Goal: Task Accomplishment & Management: Use online tool/utility

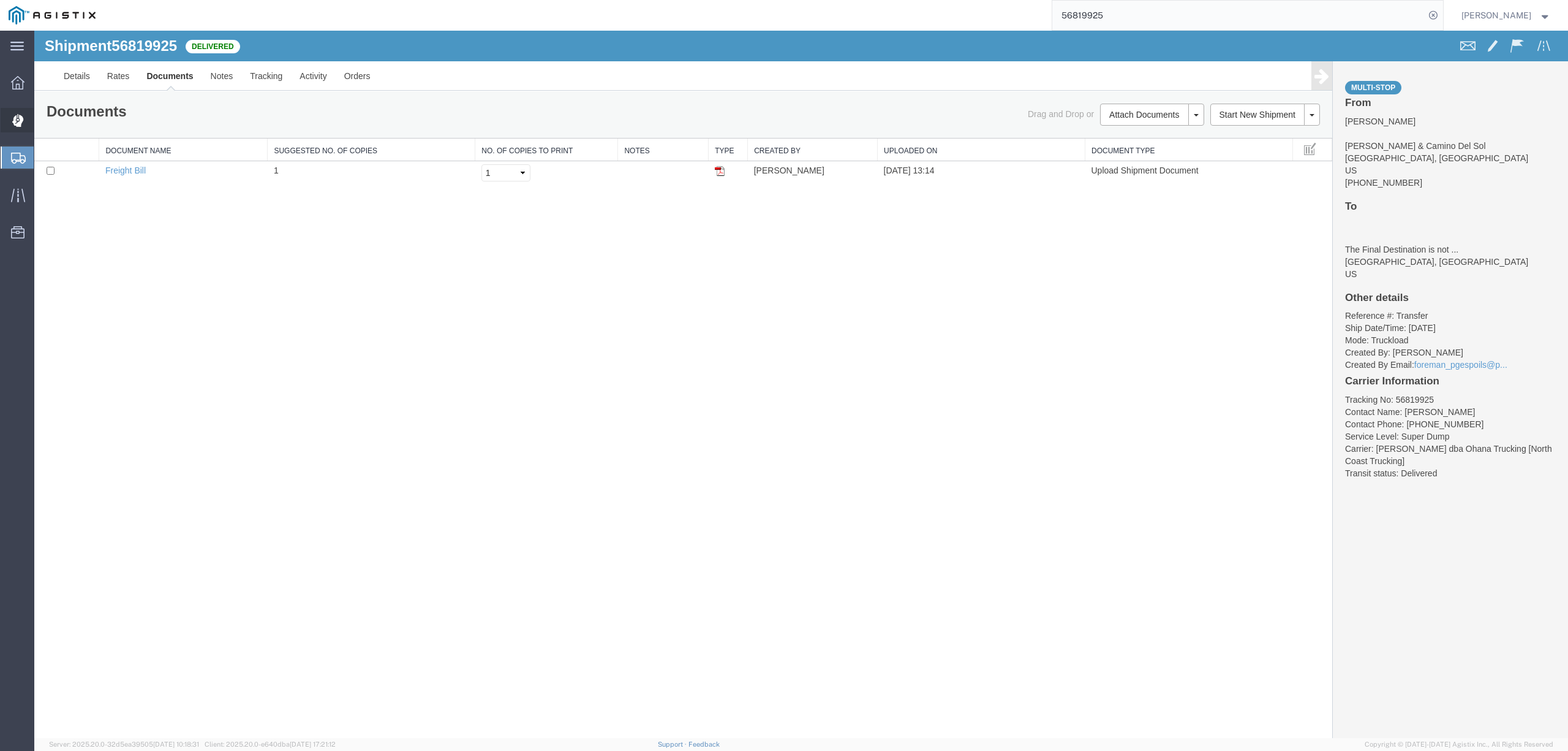
click at [42, 114] on span "Dispatch Manager" at bounding box center [38, 119] width 9 height 24
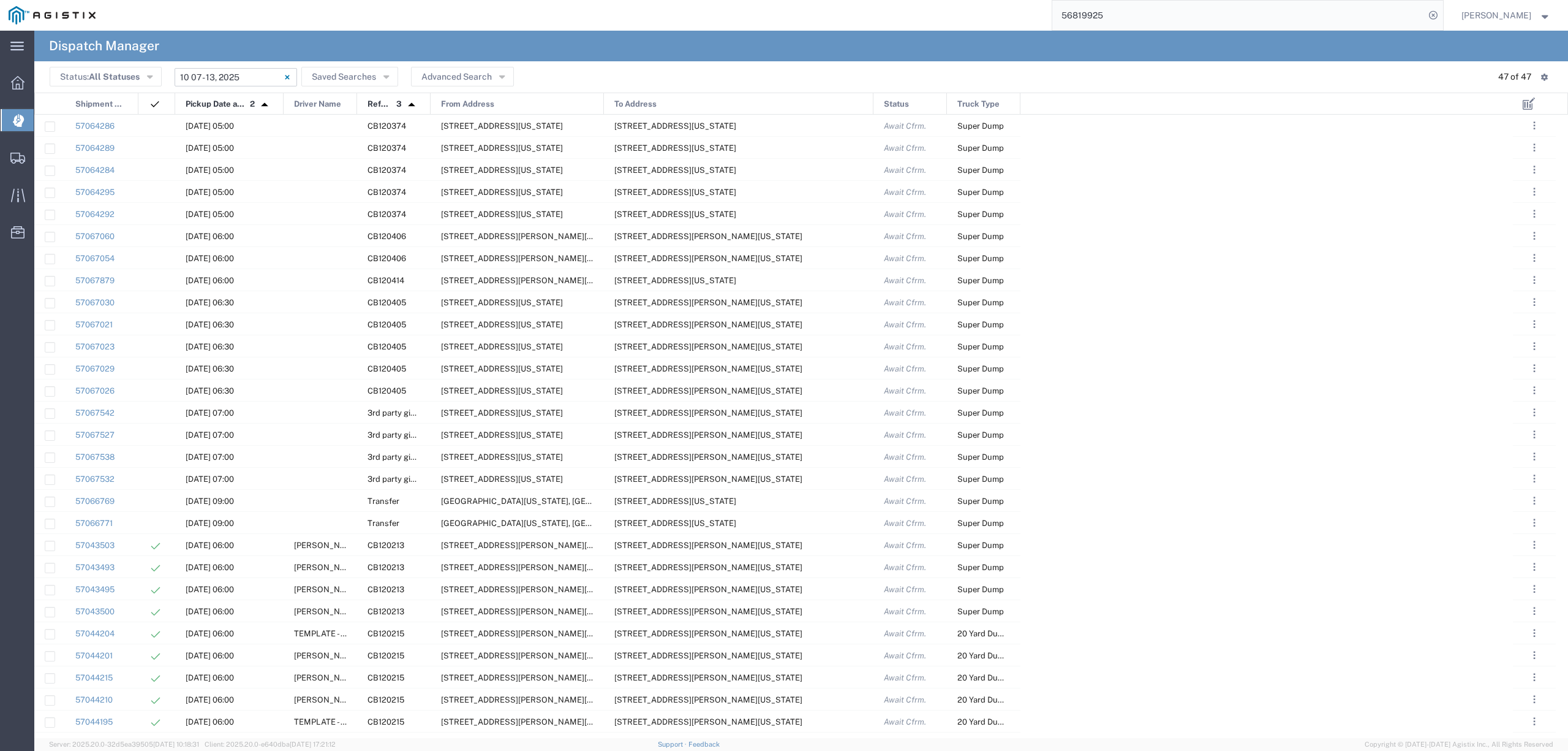
click at [238, 81] on input "[DATE] - [DATE]" at bounding box center [235, 77] width 122 height 18
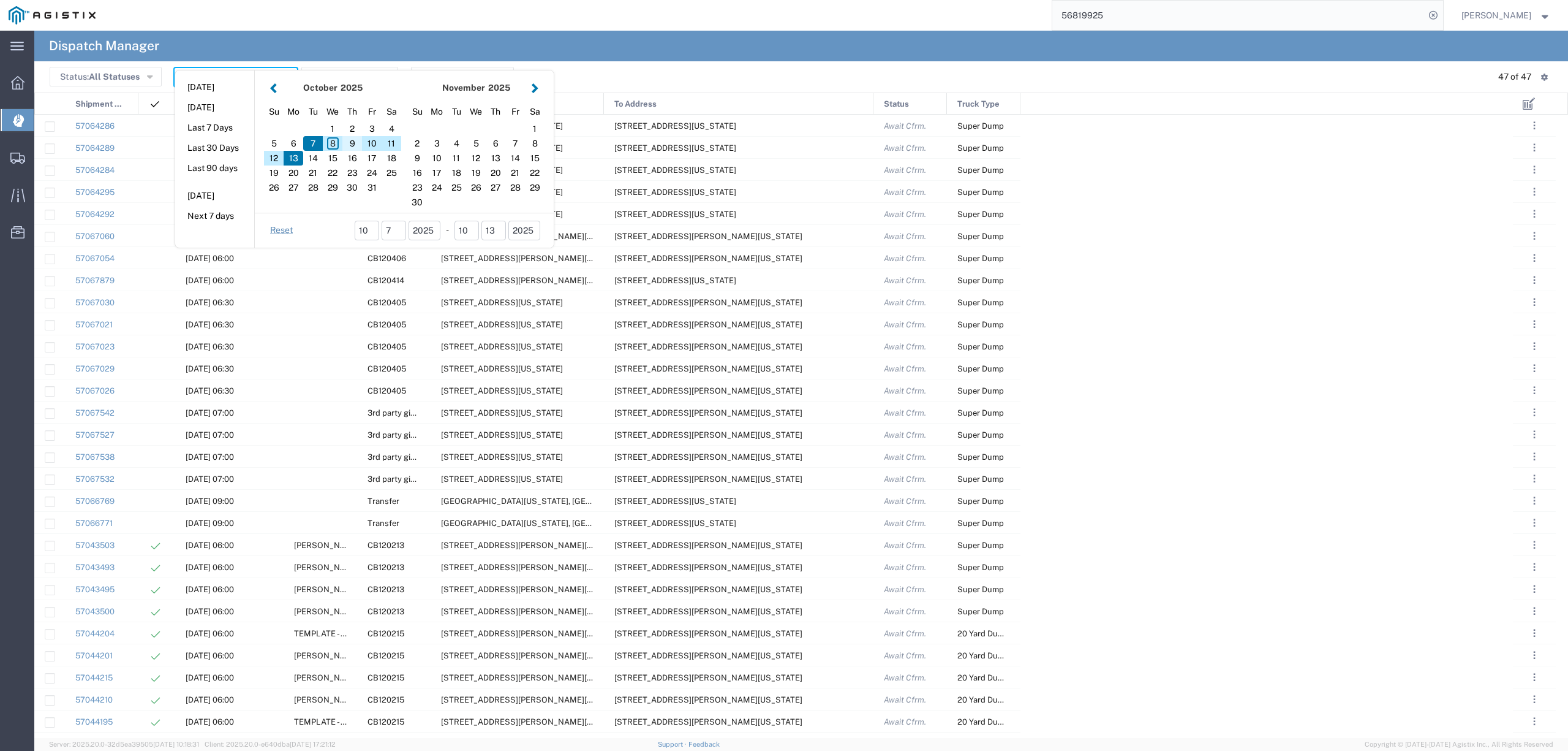
click at [350, 143] on div "9" at bounding box center [352, 144] width 20 height 15
type input "[DATE]"
type input "[DATE] - [DATE]"
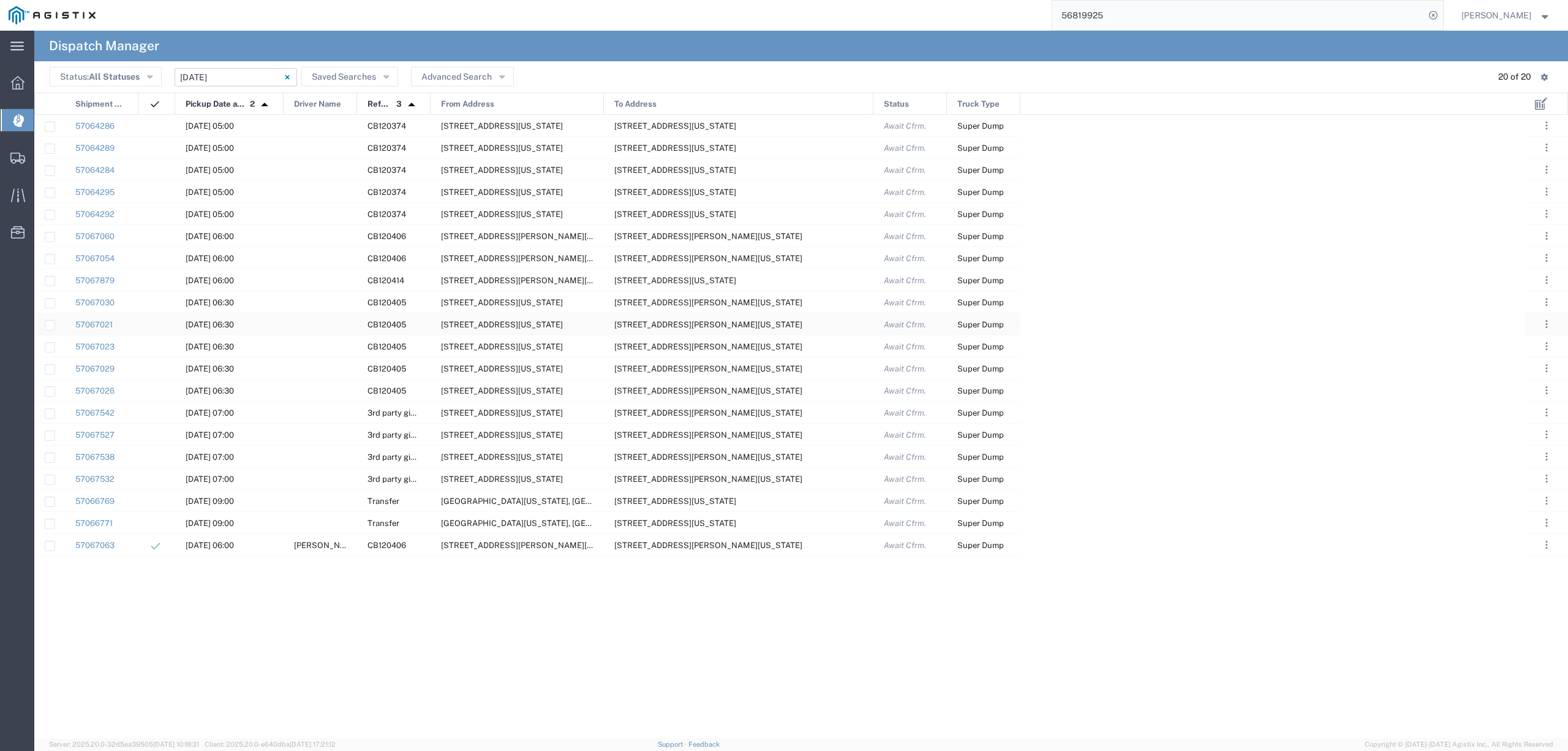
click at [317, 324] on div at bounding box center [320, 323] width 73 height 21
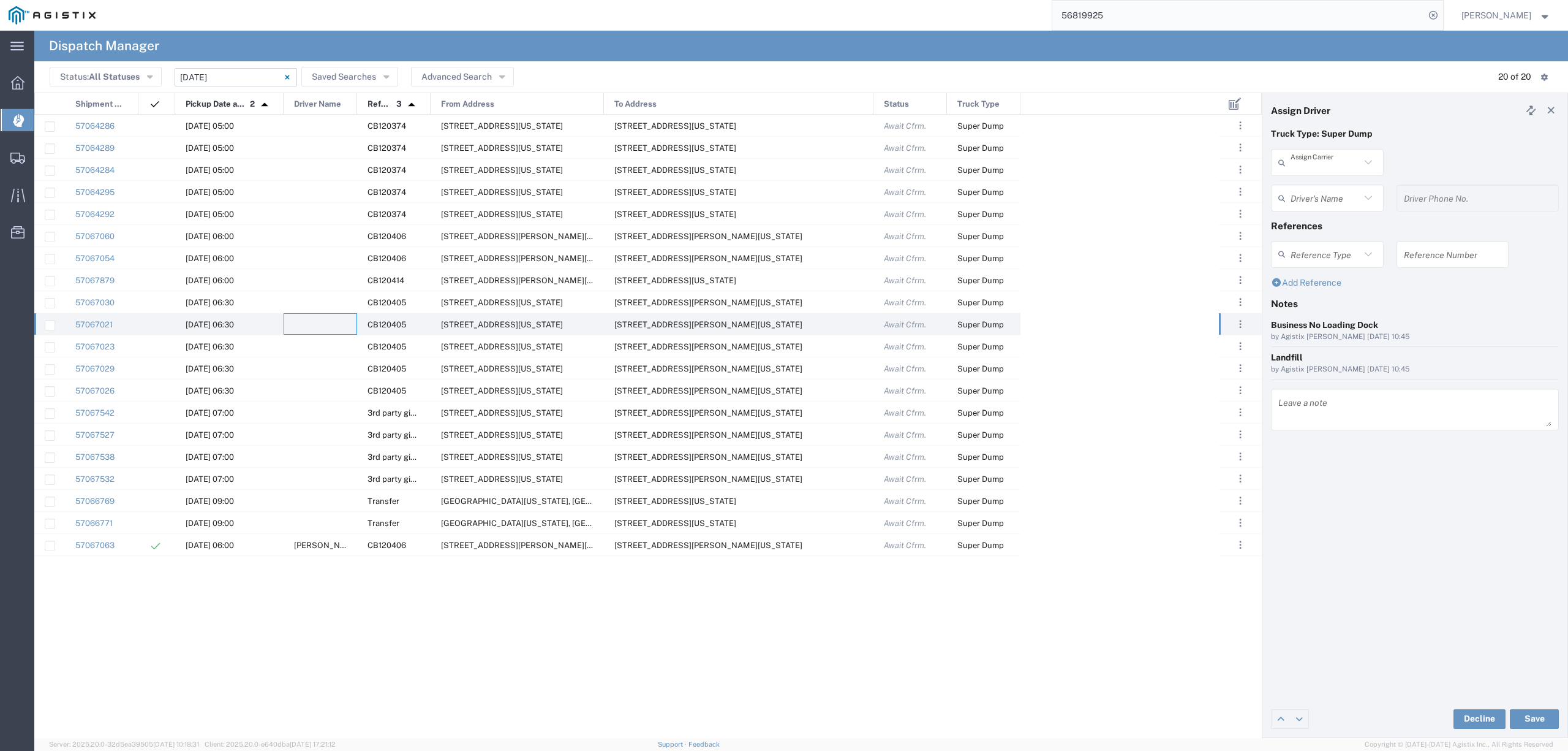
click at [1337, 160] on input "text" at bounding box center [1325, 162] width 70 height 21
click at [1307, 204] on span "[PERSON_NAME] Solutions LLC" at bounding box center [1327, 199] width 110 height 38
type input "[PERSON_NAME] Solutions LLC"
click at [1324, 194] on input "text" at bounding box center [1329, 198] width 77 height 21
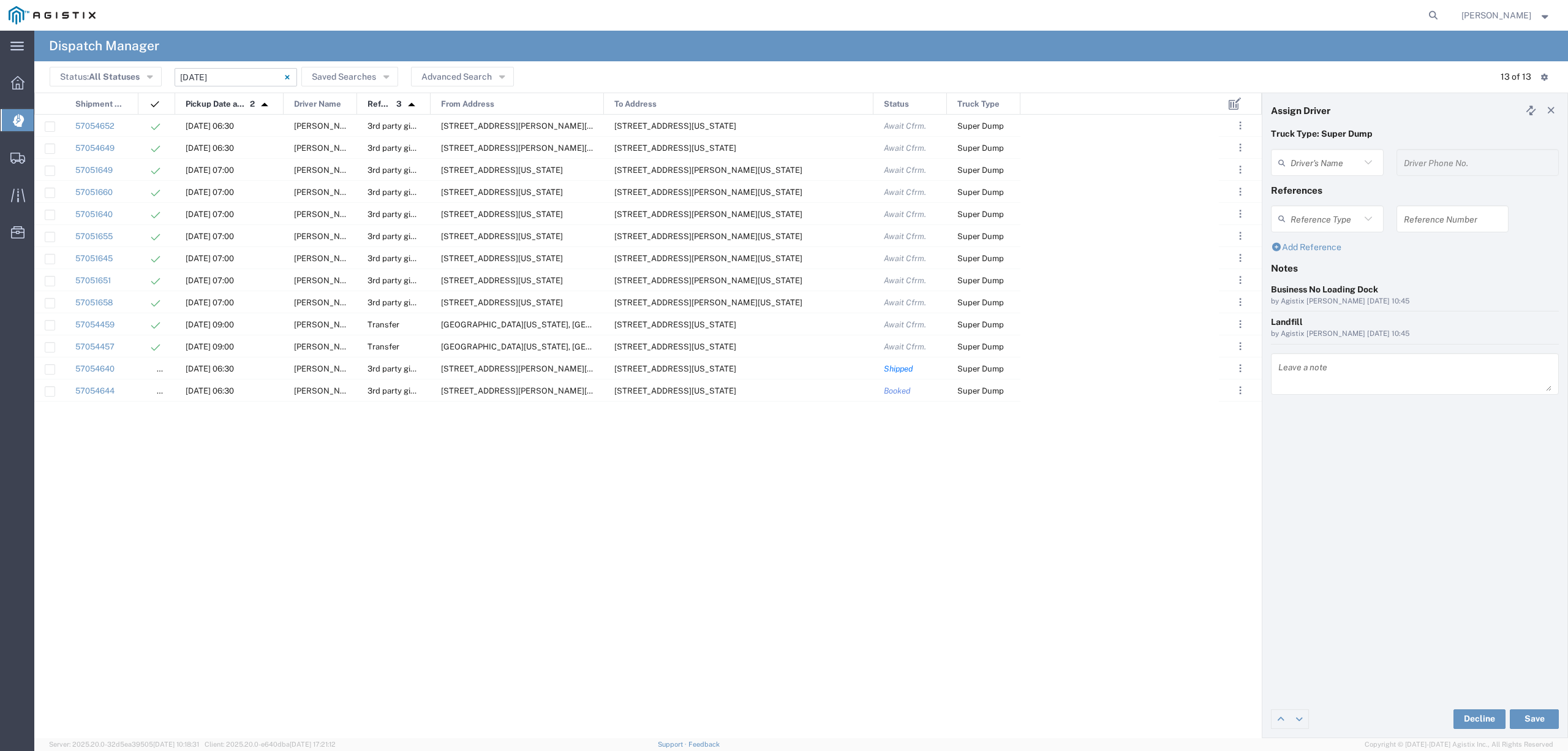
click at [228, 79] on input "10/08/2025 - 10/08/2025" at bounding box center [235, 77] width 122 height 18
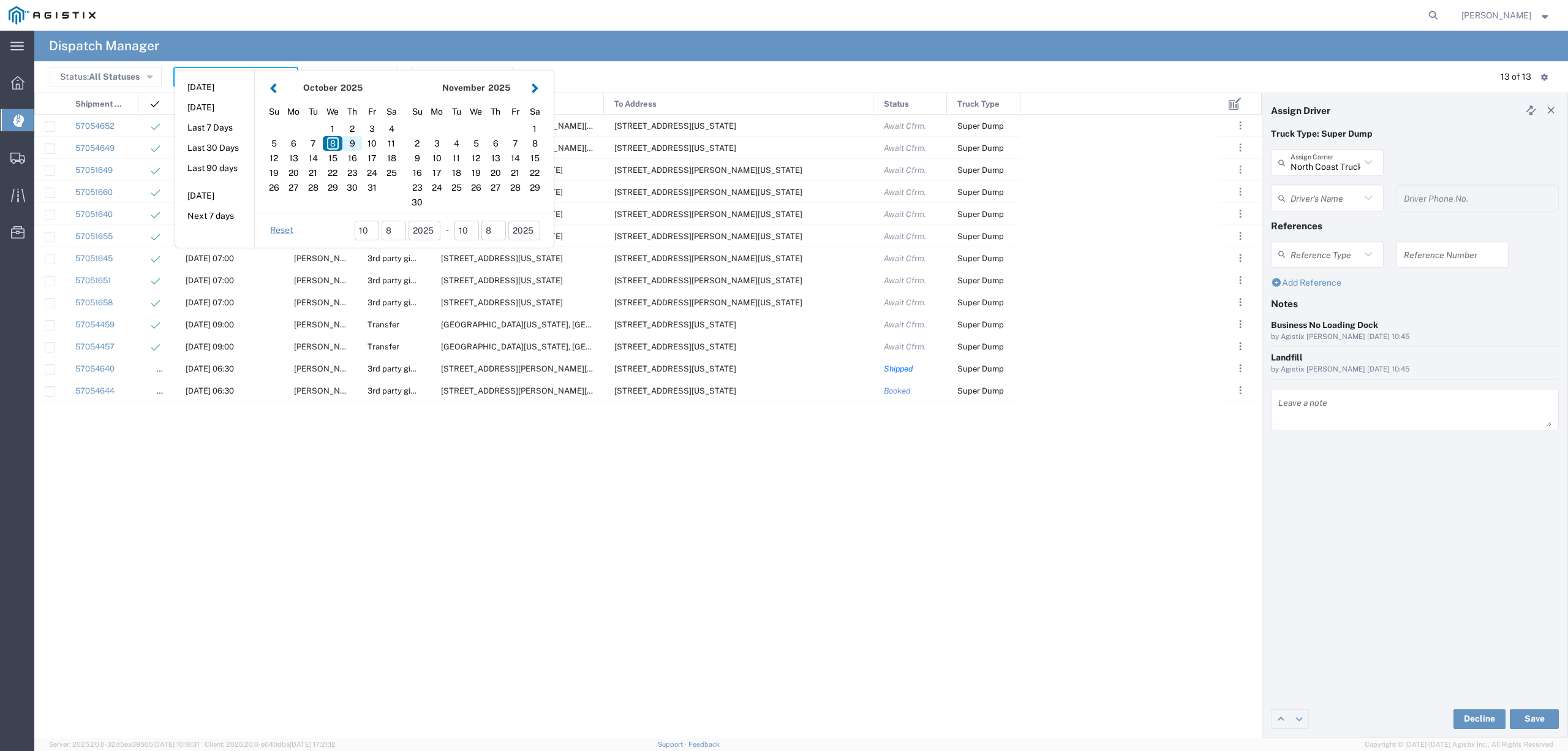
click at [351, 144] on div "9" at bounding box center [352, 144] width 20 height 15
type input "[DATE]"
type input "[DATE] - [DATE]"
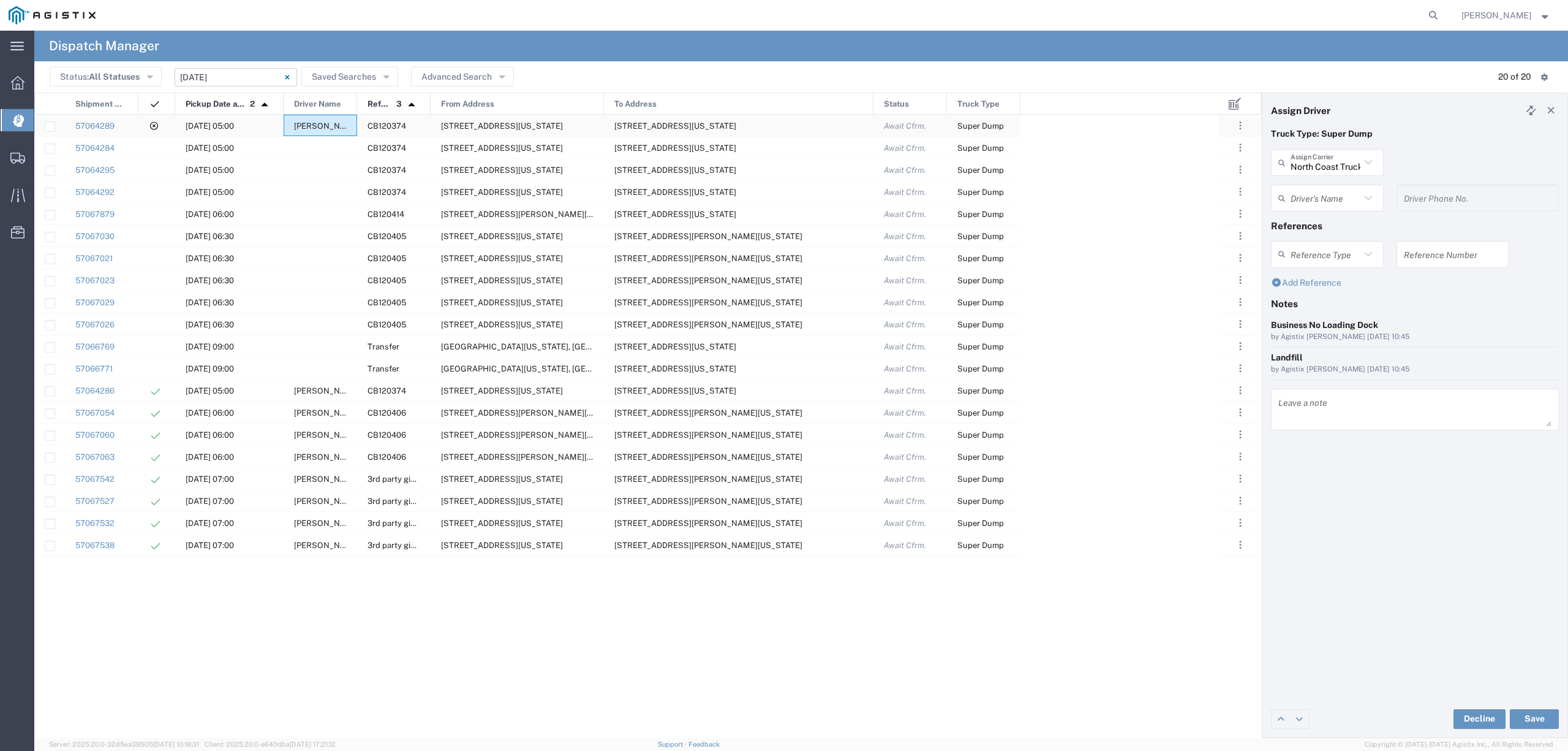
click at [319, 130] on span "[PERSON_NAME]" at bounding box center [327, 126] width 66 height 10
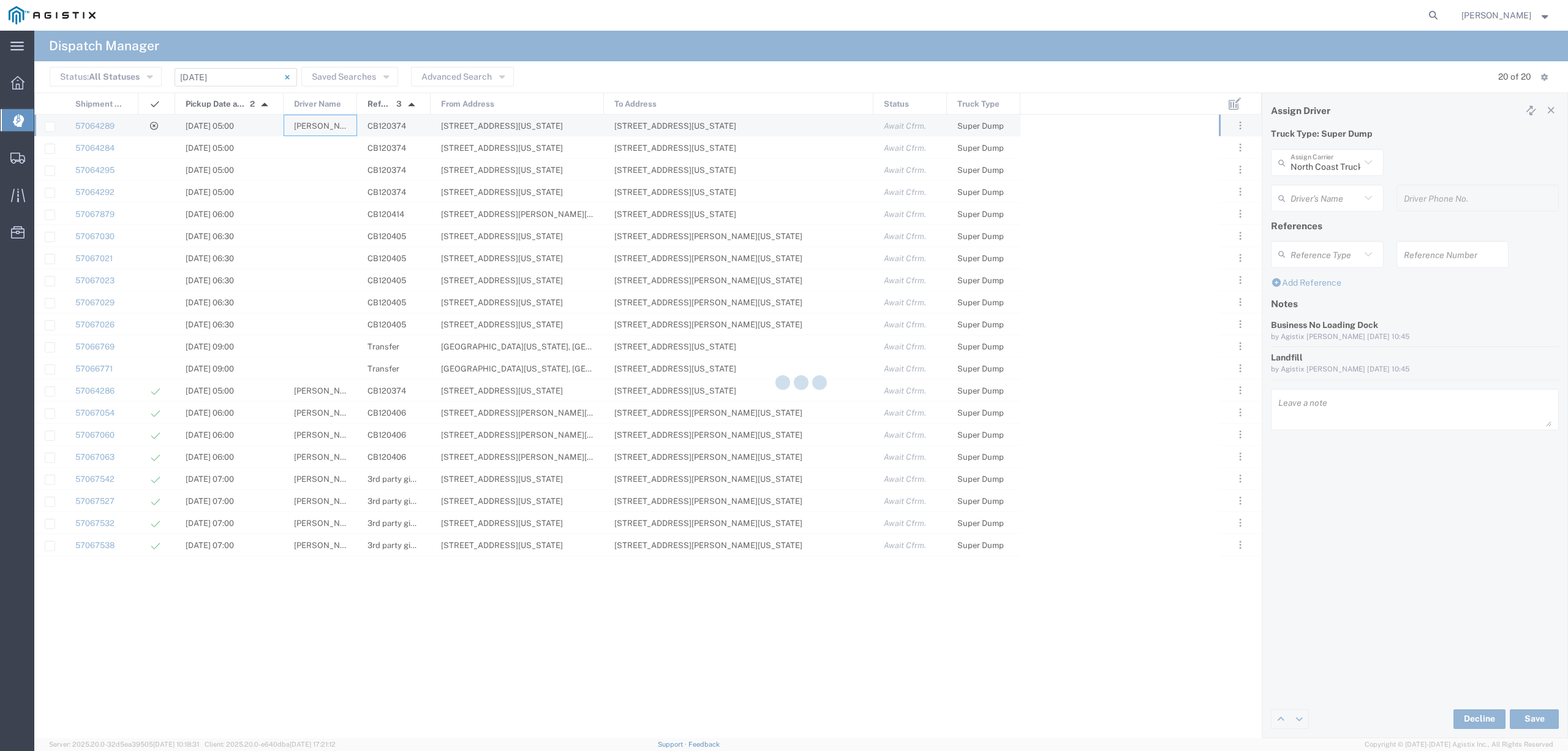
type input "Augies Transportation LLC"
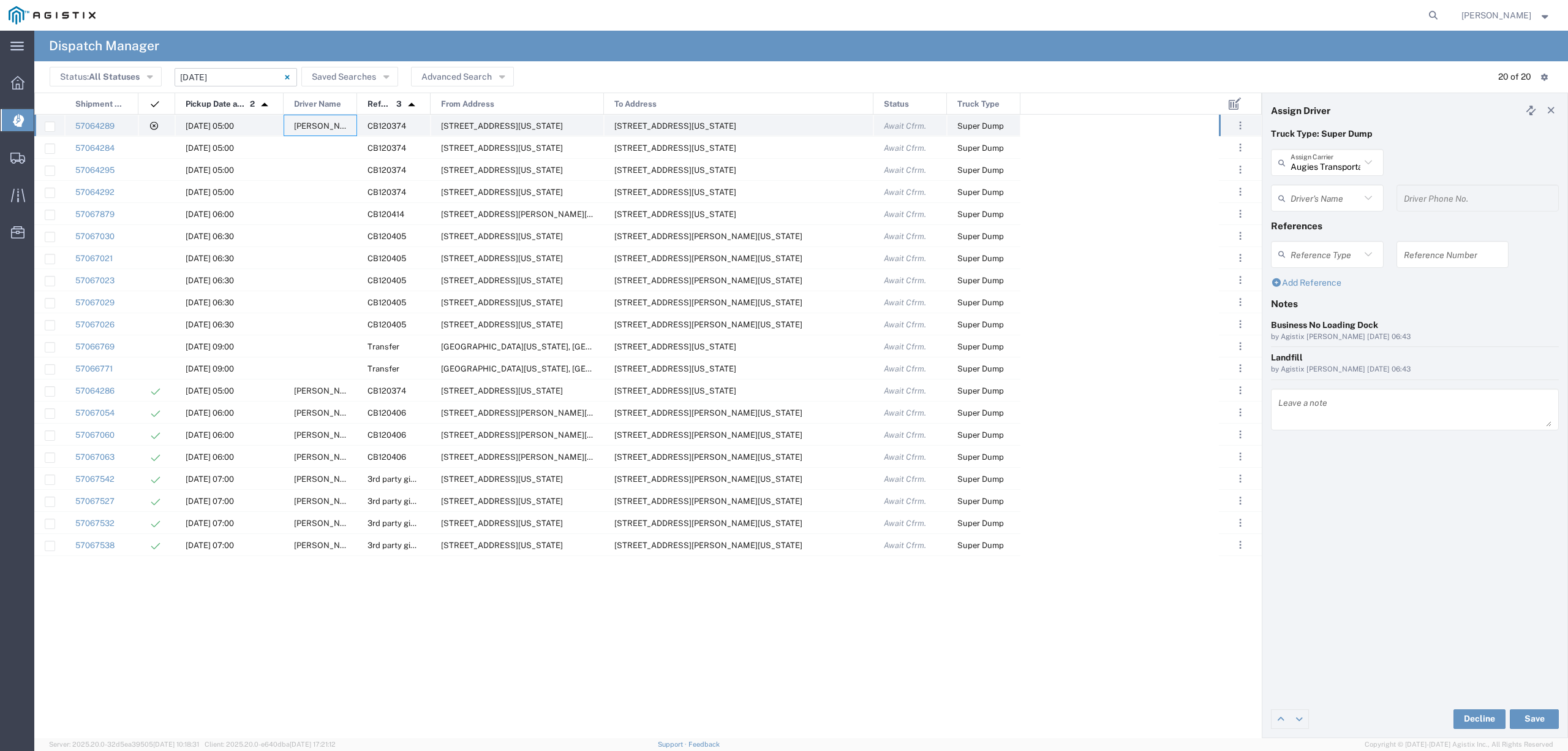
type input "[PERSON_NAME]"
type input "661-364-2360"
click at [1362, 153] on div "Augies Transportation LLC Assign Carrier" at bounding box center [1327, 162] width 113 height 27
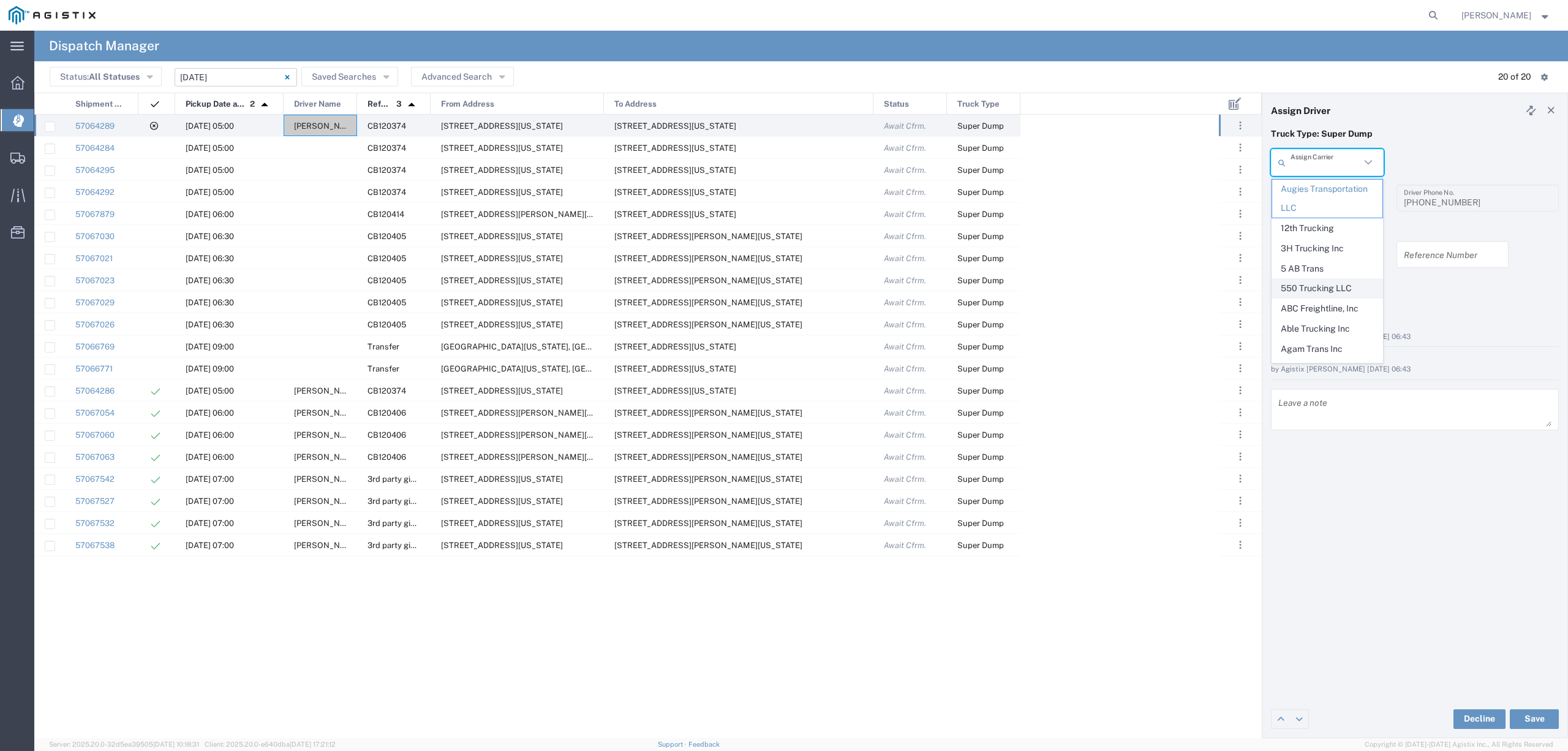
click at [1309, 292] on span "550 Trucking LLC" at bounding box center [1327, 289] width 110 height 19
type input "550 Trucking LLC"
click at [1337, 193] on input "text" at bounding box center [1325, 198] width 70 height 21
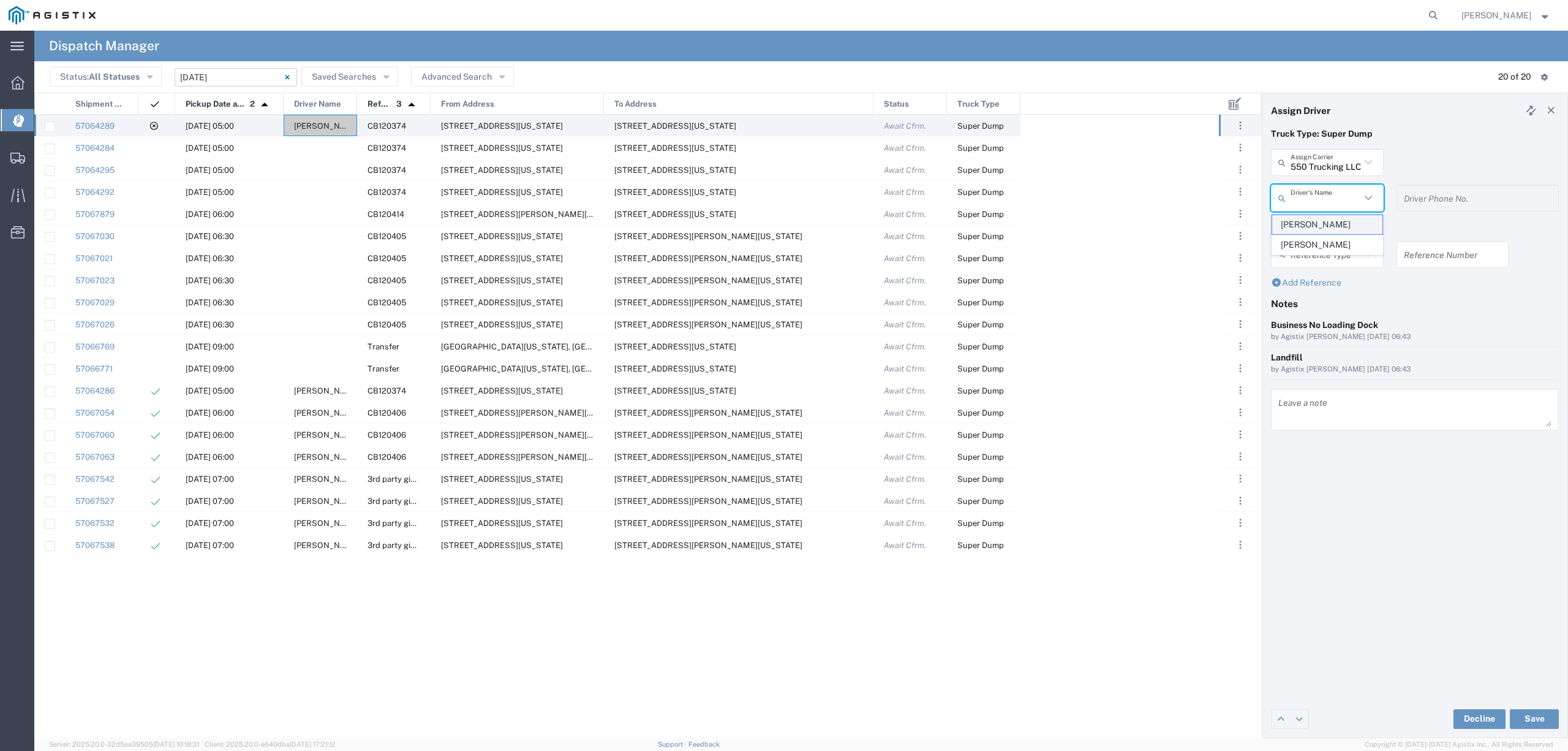
click at [1323, 223] on span "[PERSON_NAME]" at bounding box center [1327, 225] width 110 height 19
type input "[PERSON_NAME]"
type input "8183894153"
click at [1546, 717] on button "Save" at bounding box center [1534, 719] width 49 height 20
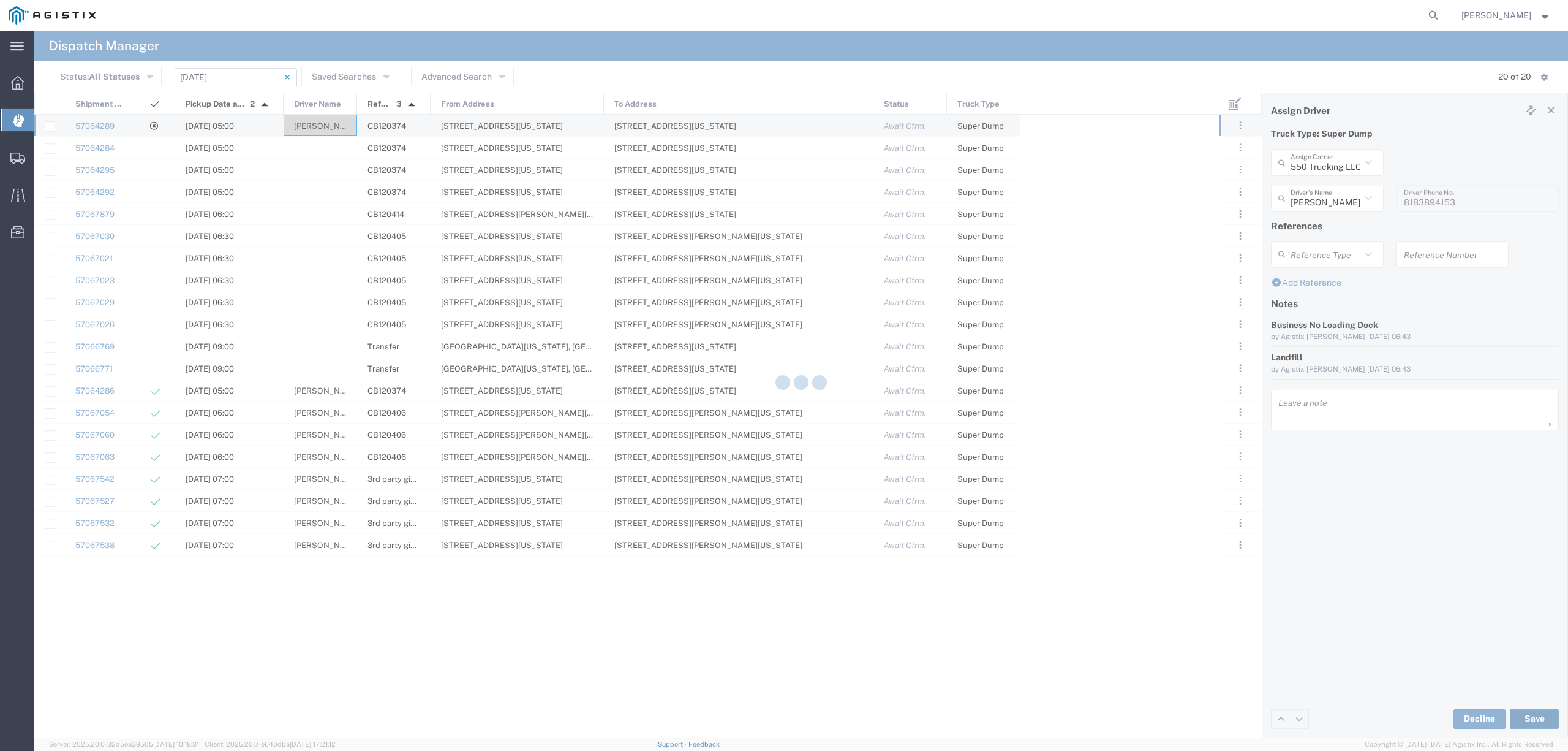
type input "[PERSON_NAME]"
type input "550 Trucking LLC"
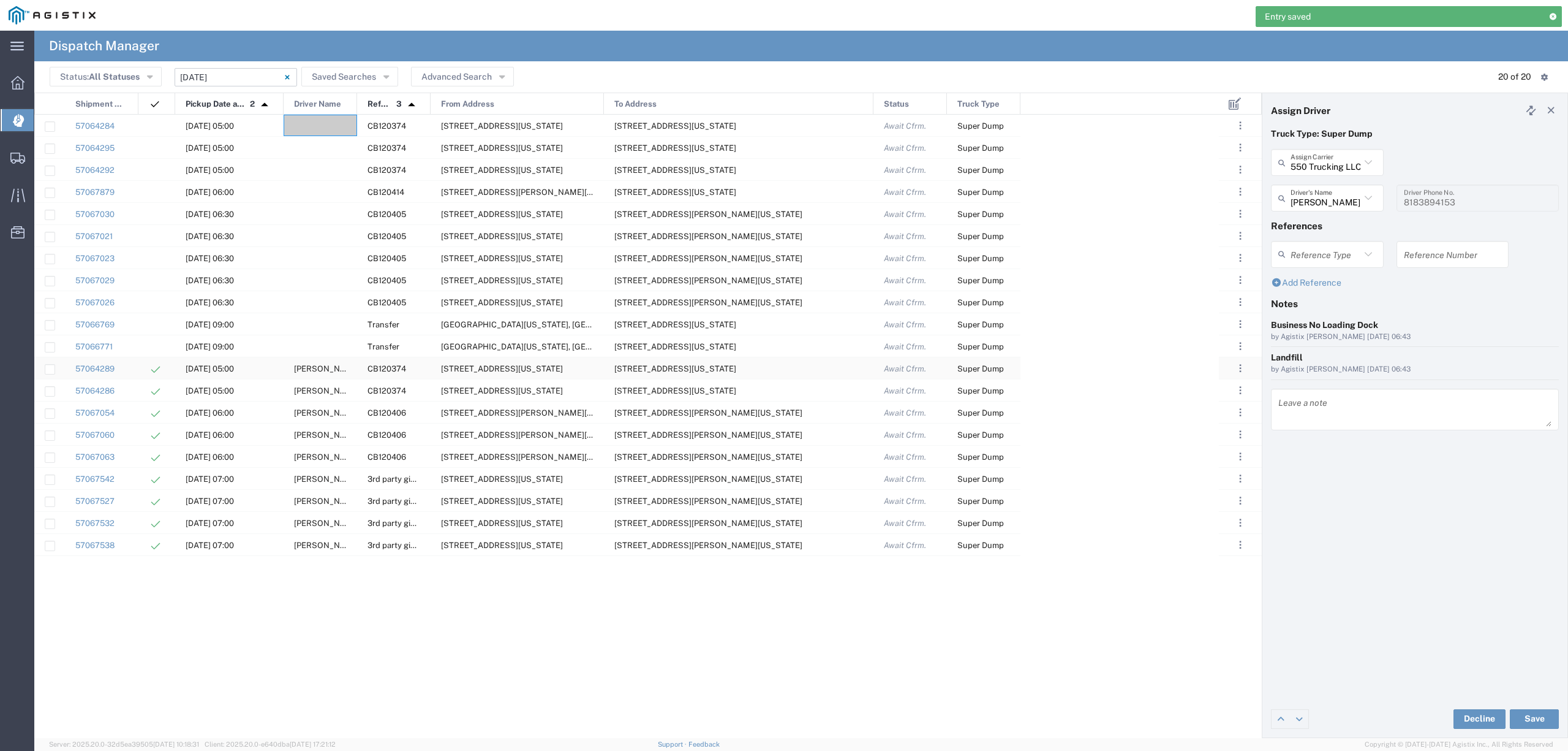
click at [322, 363] on div "[PERSON_NAME]" at bounding box center [320, 368] width 73 height 21
click at [1342, 177] on div "550 Trucking LLC Assign Carrier 550 Trucking LLC 12th Trucking 3H Trucking Inc …" at bounding box center [1327, 166] width 125 height 36
click at [1328, 163] on input "text" at bounding box center [1325, 162] width 70 height 21
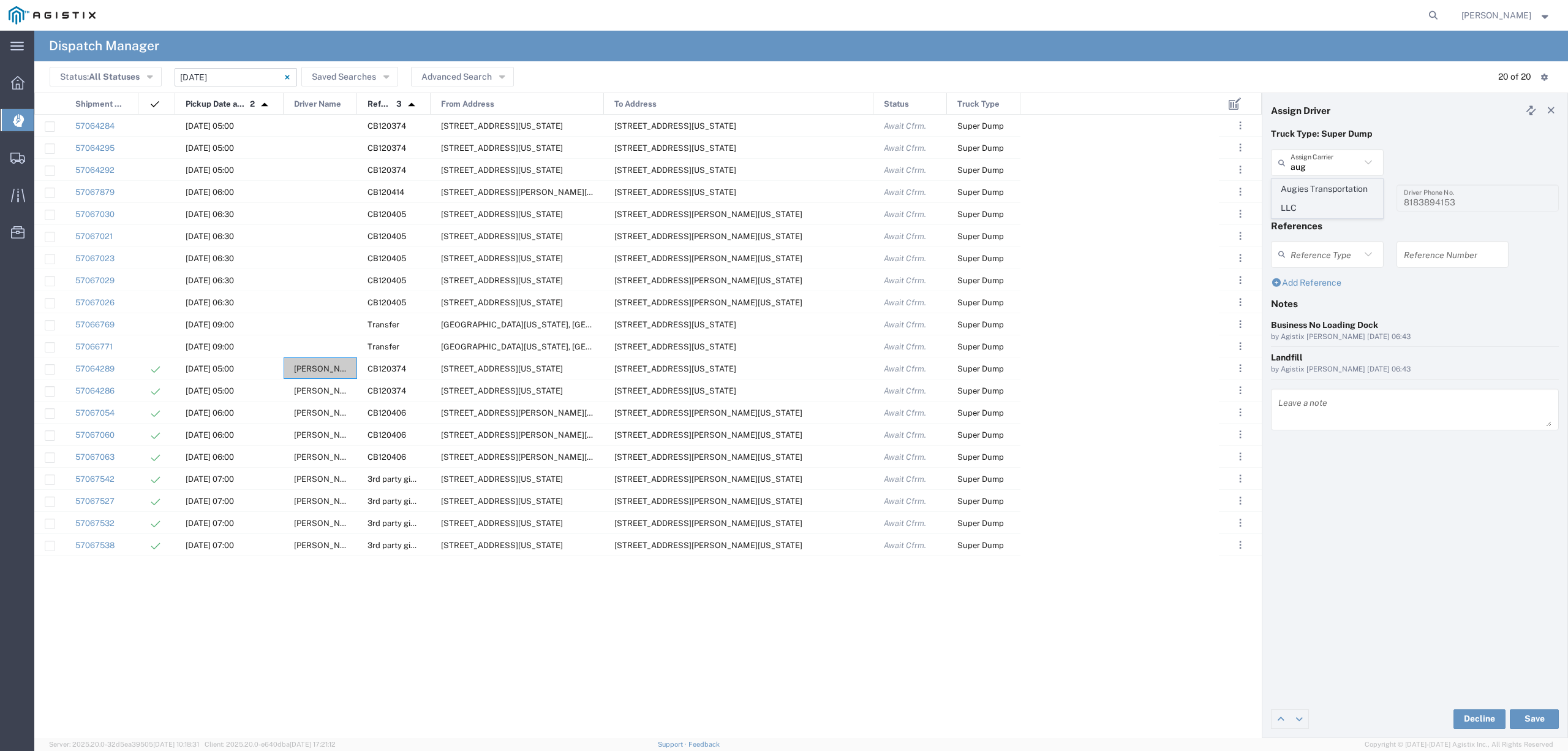
click at [1336, 185] on span "Augies Transportation LLC" at bounding box center [1327, 199] width 110 height 38
type input "Augies Transportation LLC"
click at [1318, 204] on input "text" at bounding box center [1325, 198] width 70 height 21
click at [1357, 223] on span "[PERSON_NAME]" at bounding box center [1327, 225] width 110 height 19
type input "[PERSON_NAME]"
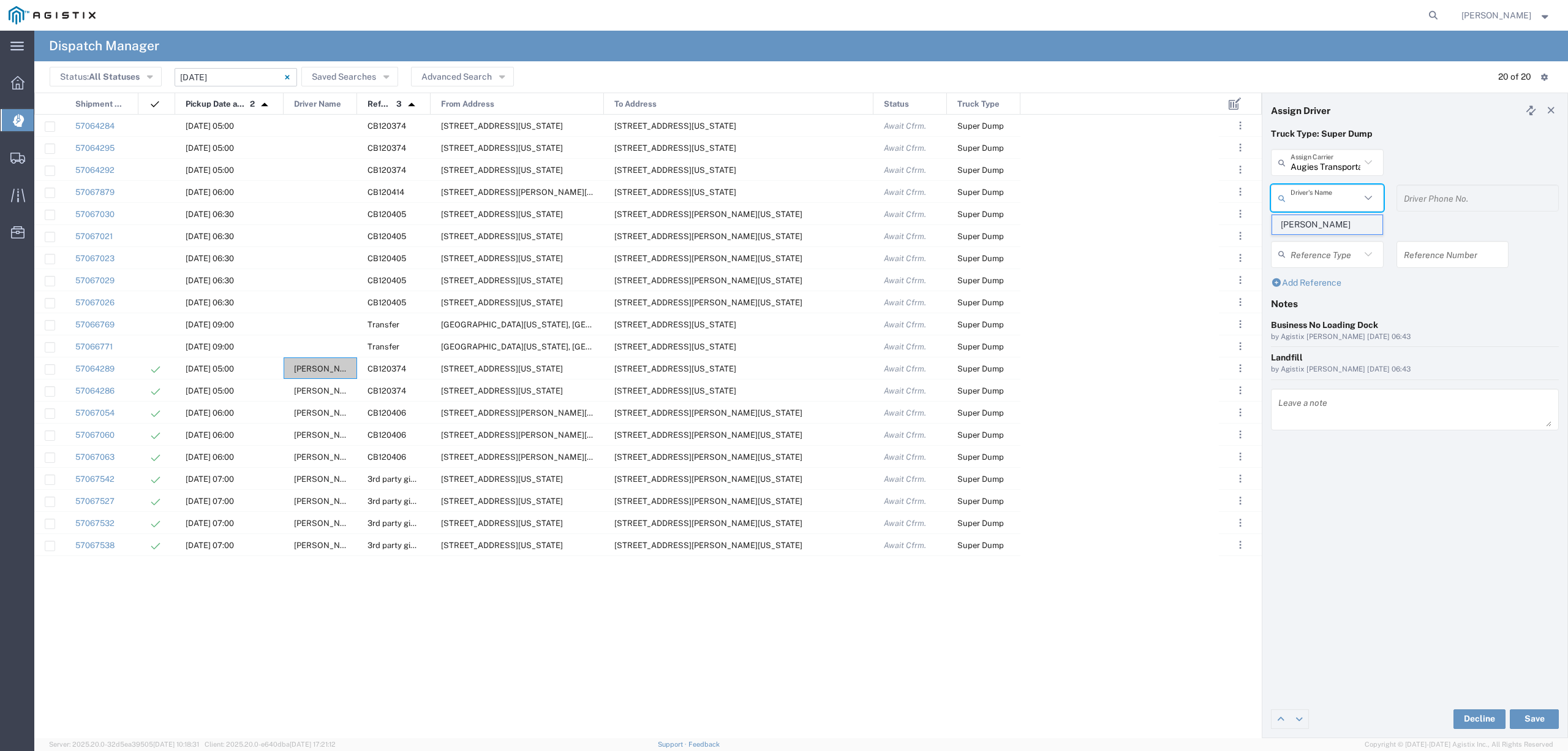
type input "661-364-2360"
click at [1532, 717] on button "Save" at bounding box center [1534, 719] width 49 height 20
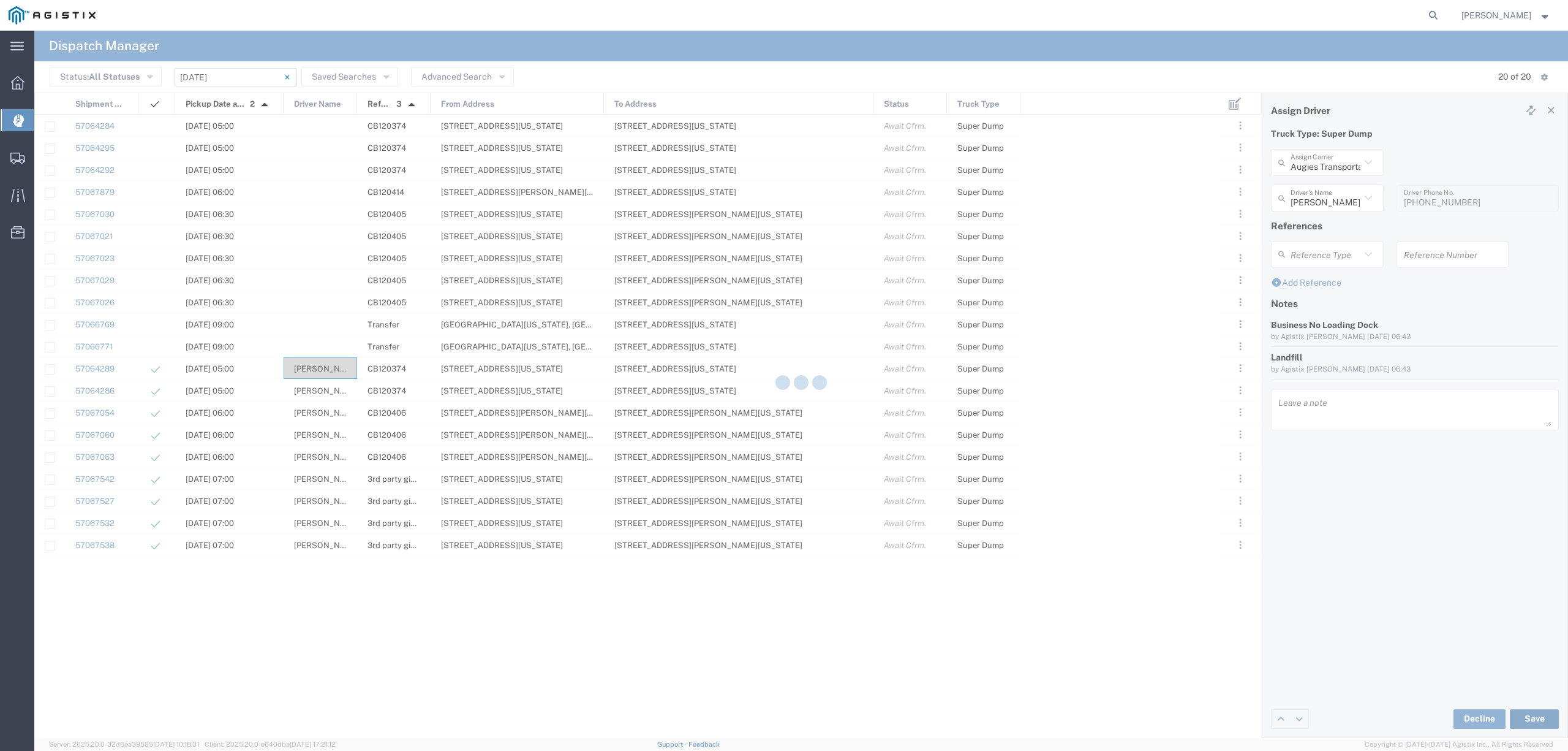
type input "[PERSON_NAME]"
type input "Augies Transportation LLC"
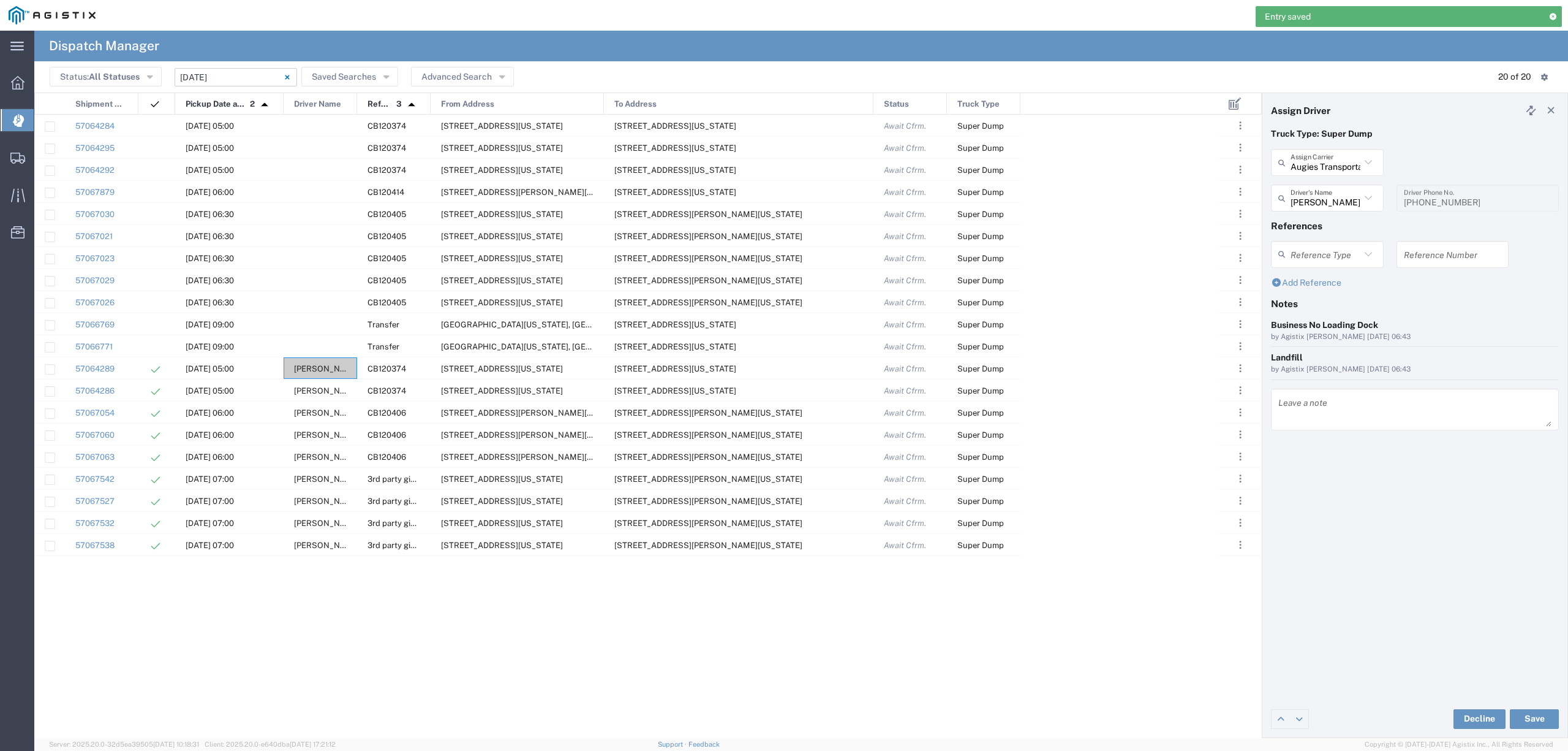
click at [354, 643] on div "57064284 10/09/2025, 05:00 CB120374 2401 Coffee Rd, Bakersfield, California, 93…" at bounding box center [627, 426] width 1185 height 624
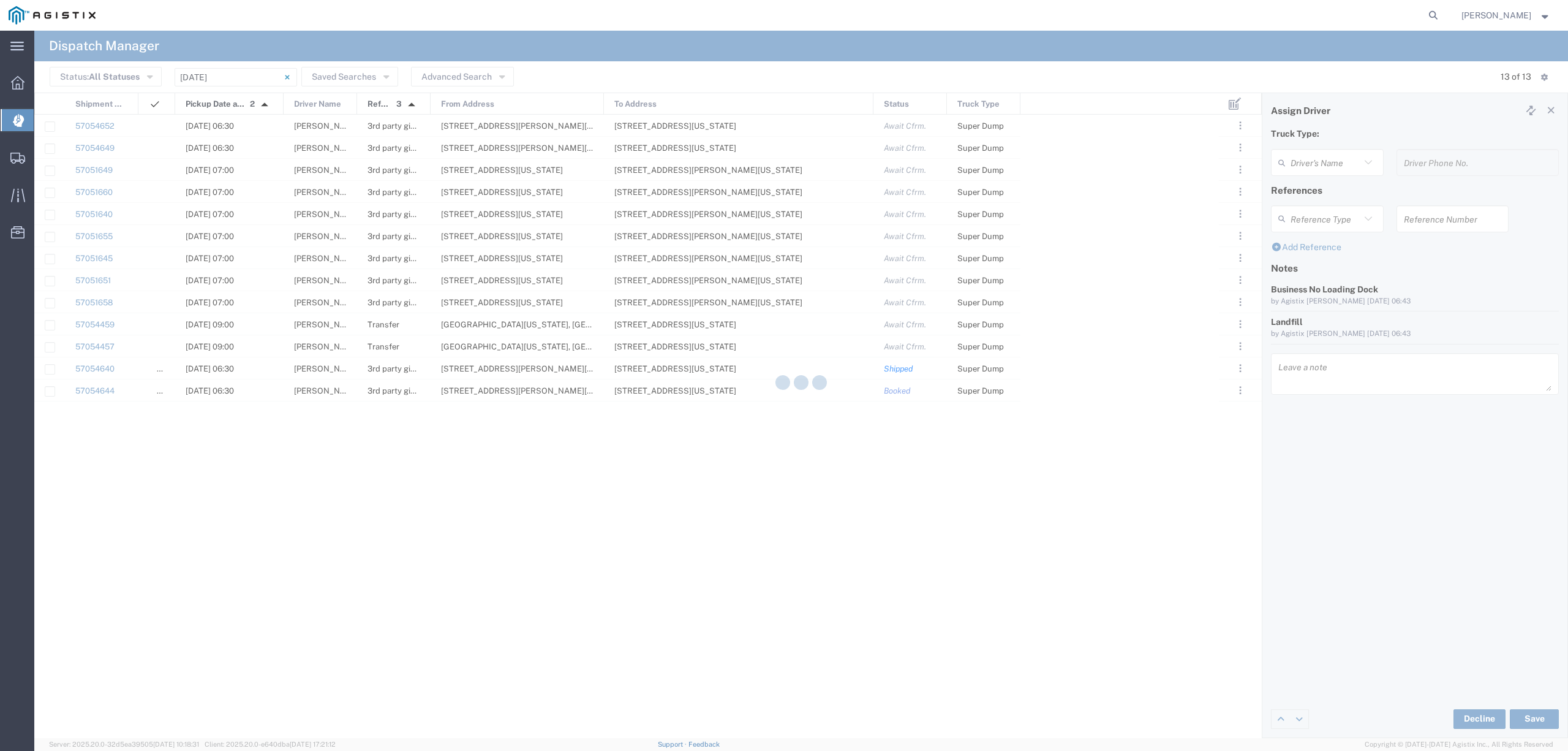
type input "[PERSON_NAME]"
type input "661-364-2360"
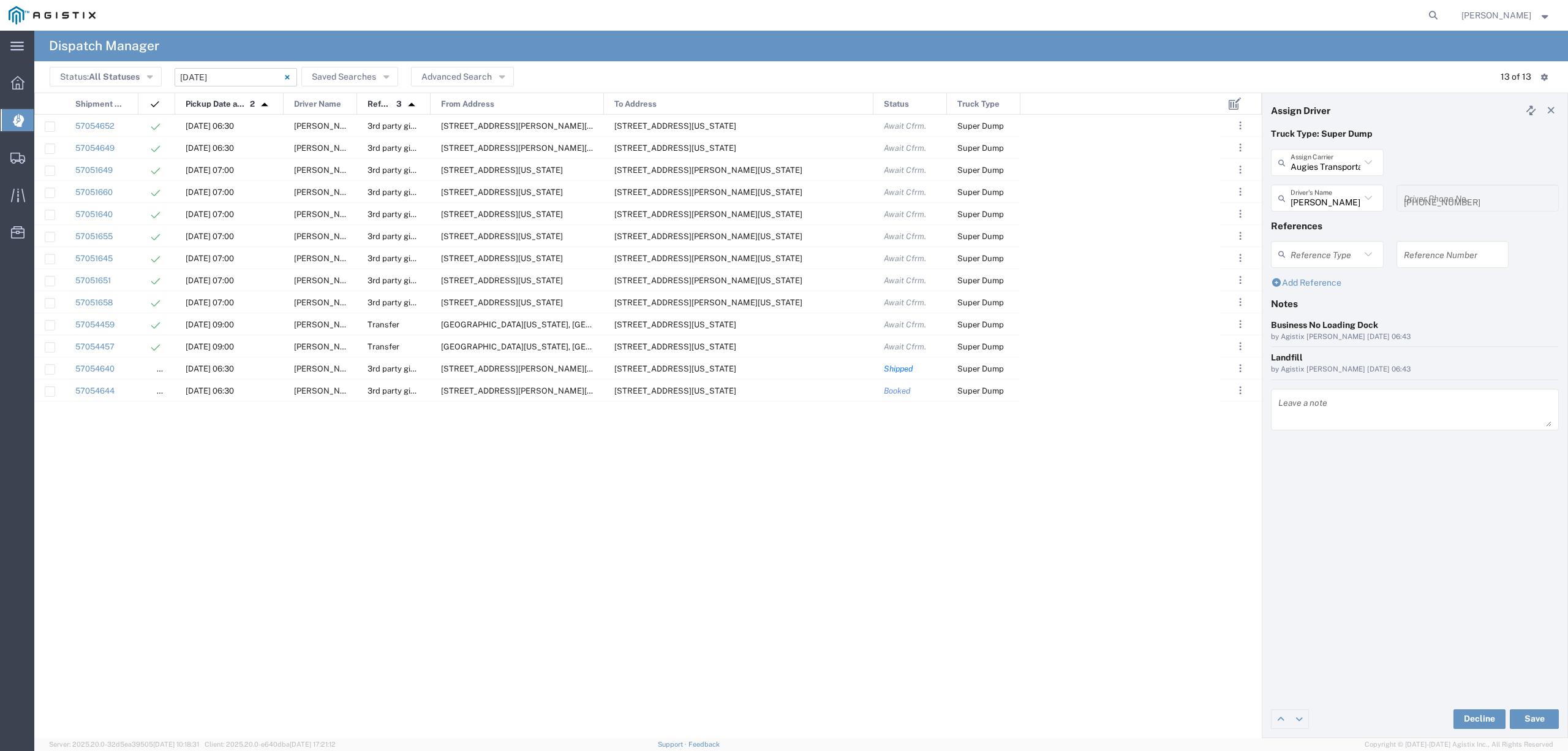
click at [238, 72] on input "10/08/2025 - 10/08/2025" at bounding box center [235, 77] width 122 height 18
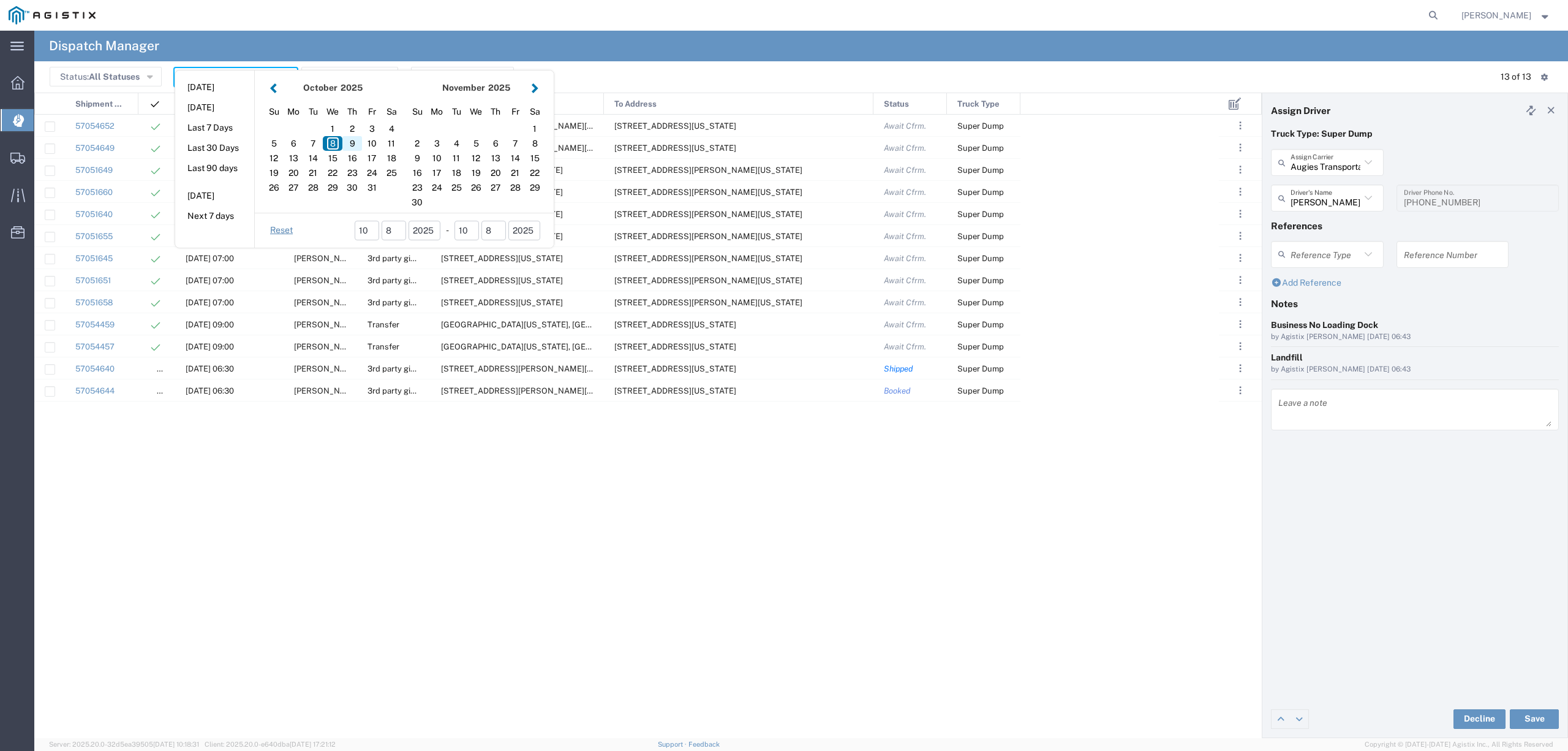
click at [354, 148] on div "9" at bounding box center [352, 144] width 20 height 15
type input "[DATE]"
type input "[DATE] - [DATE]"
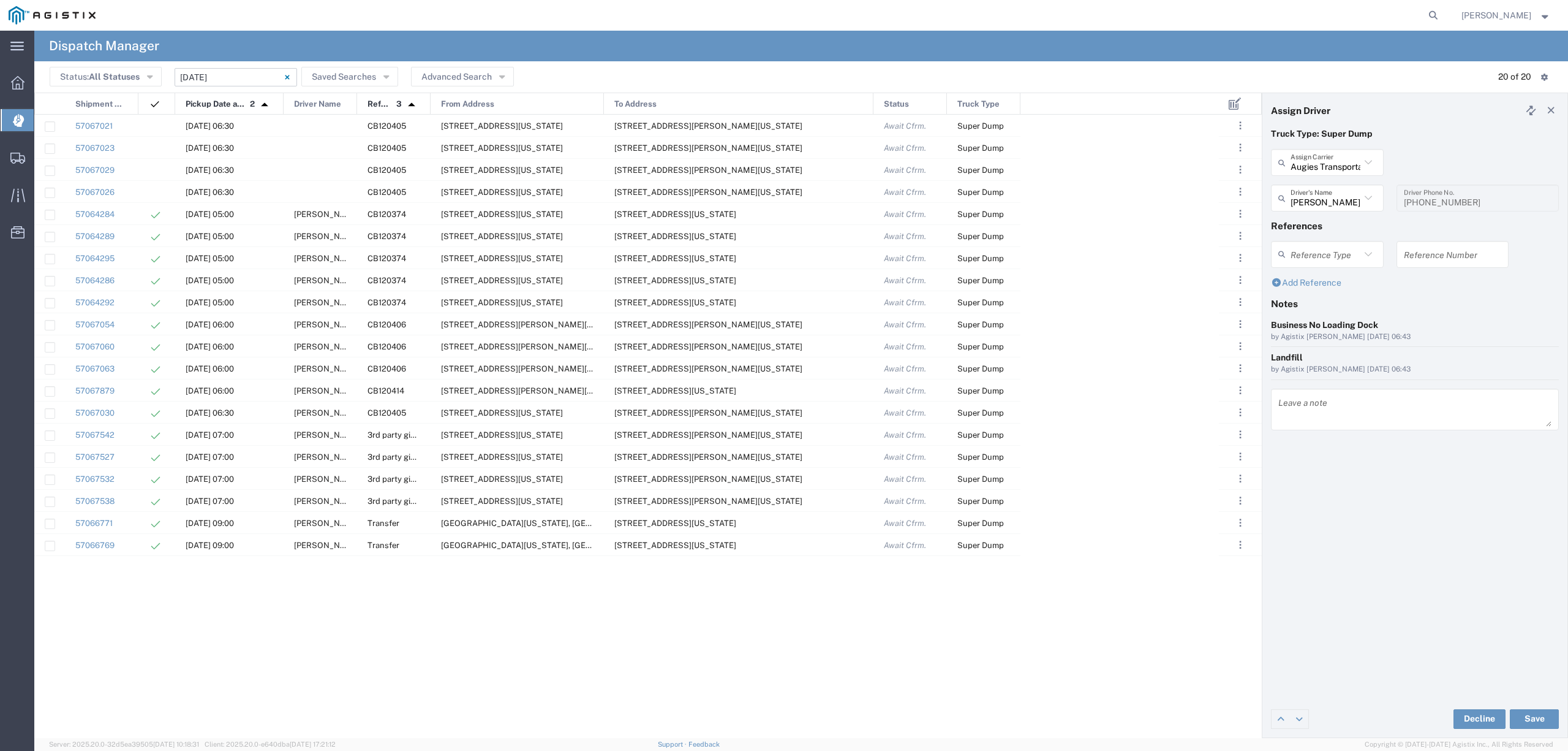
click at [245, 71] on input "[DATE] - [DATE]" at bounding box center [235, 77] width 122 height 18
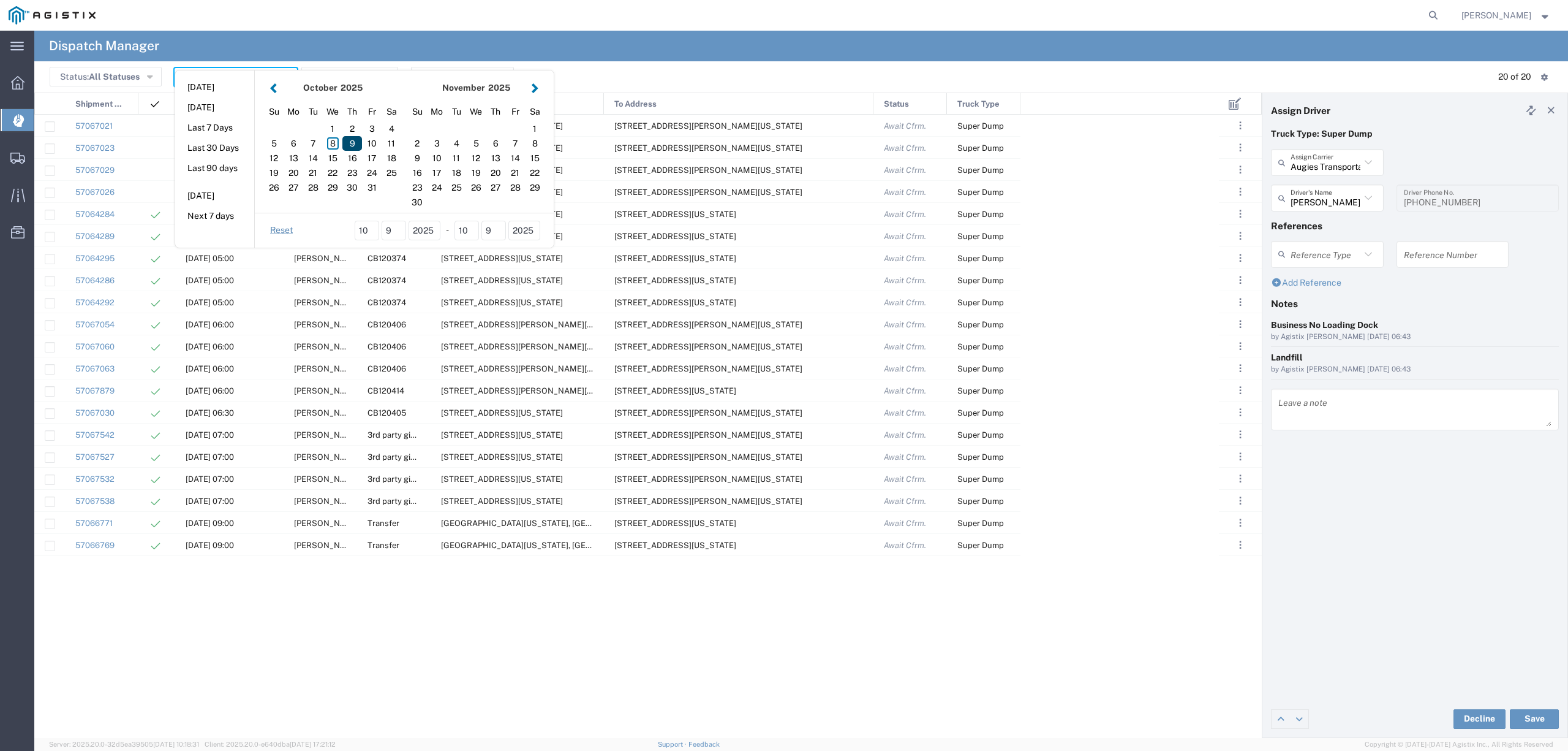
click at [350, 142] on div "9" at bounding box center [352, 144] width 20 height 15
